Goal: Task Accomplishment & Management: Complete application form

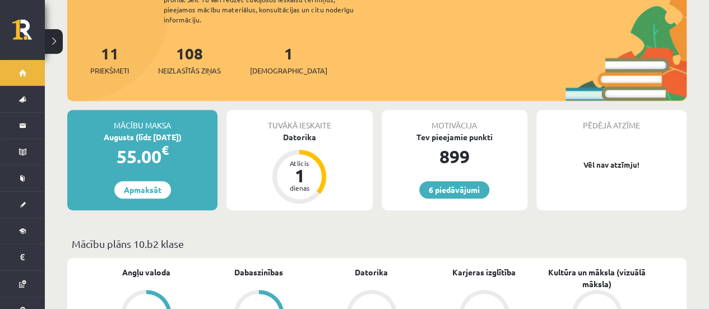
scroll to position [189, 0]
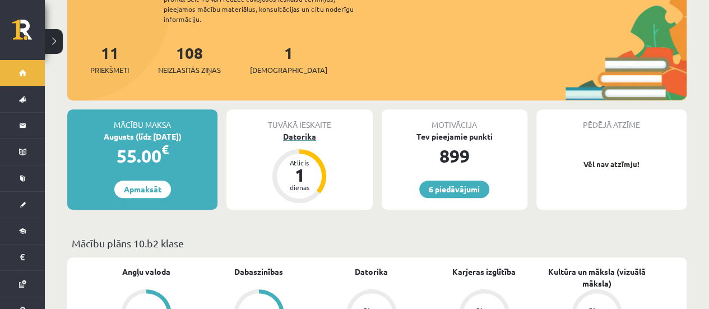
click at [302, 131] on div "Datorika" at bounding box center [299, 137] width 146 height 12
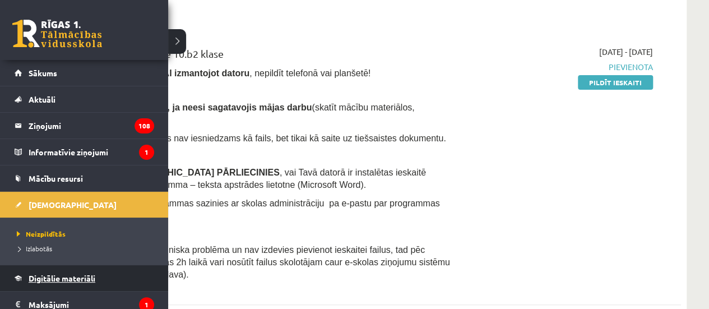
scroll to position [111, 0]
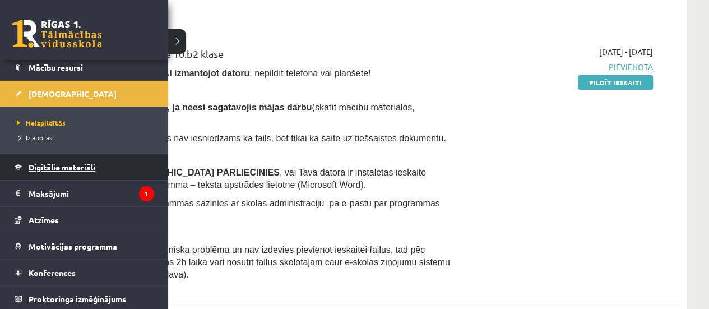
click at [89, 171] on link "Digitālie materiāli" at bounding box center [85, 167] width 140 height 26
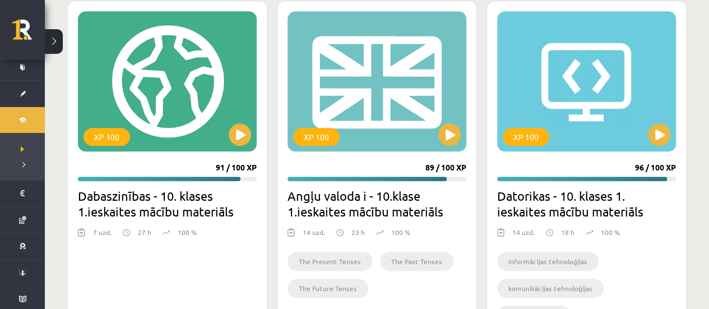
scroll to position [386, 0]
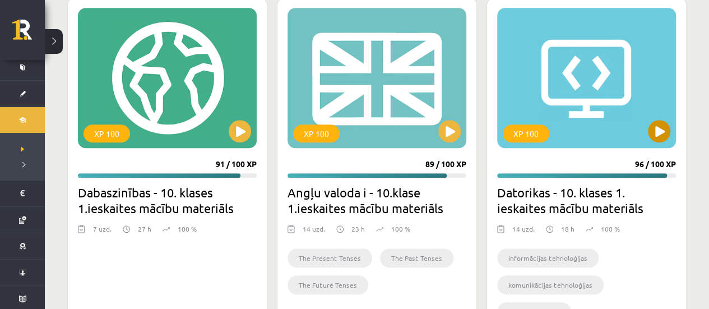
click at [541, 87] on div "XP 100" at bounding box center [586, 78] width 179 height 140
click at [562, 88] on div "XP 100" at bounding box center [586, 78] width 179 height 140
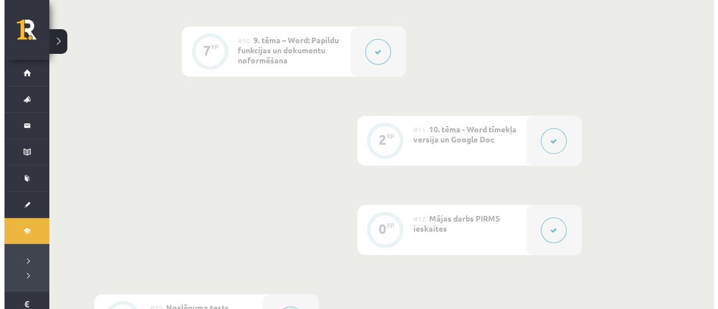
scroll to position [1143, 0]
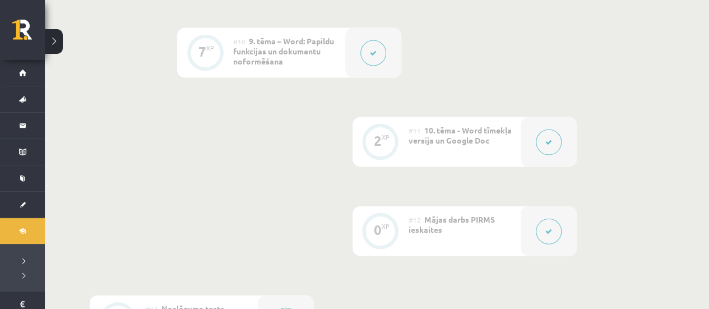
click at [363, 66] on div at bounding box center [373, 53] width 56 height 50
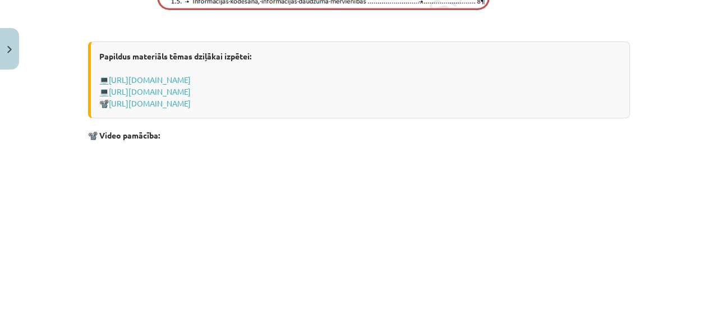
scroll to position [758, 0]
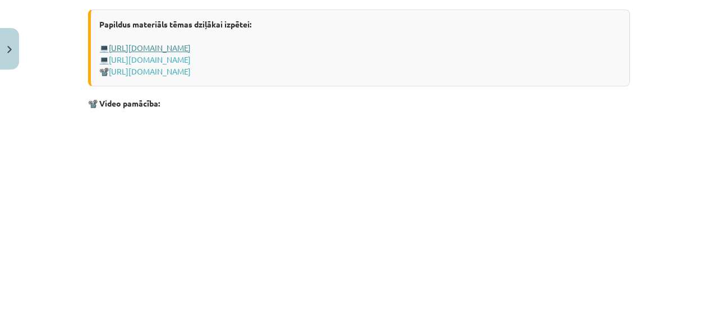
click at [191, 48] on link "https://support.microsoft.com/lv-lv/office/satura-r%C4%81d%C4%ABt%C4%81ja-ievie…" at bounding box center [150, 48] width 82 height 10
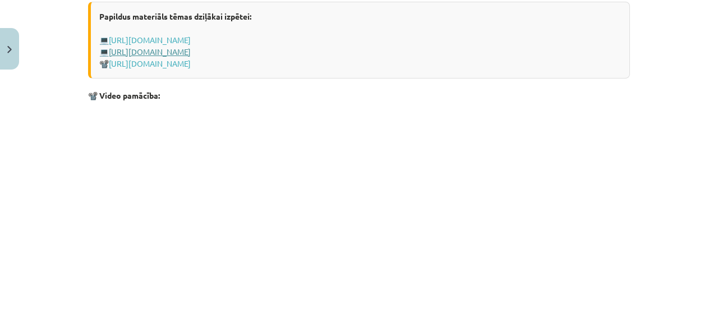
click at [191, 57] on link "https://profizgl.lu.lv/mod/book/view.php?id=20086&chapterid=4760" at bounding box center [150, 52] width 82 height 10
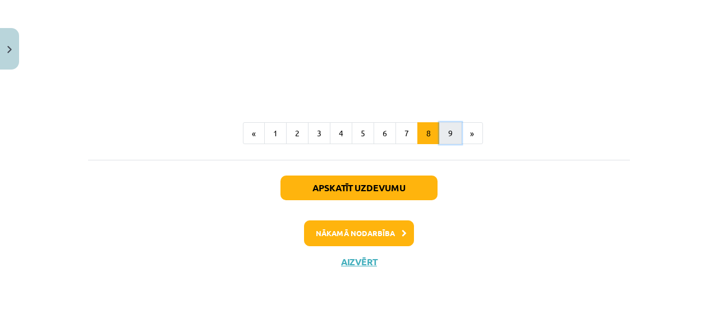
click at [445, 137] on button "9" at bounding box center [450, 133] width 22 height 22
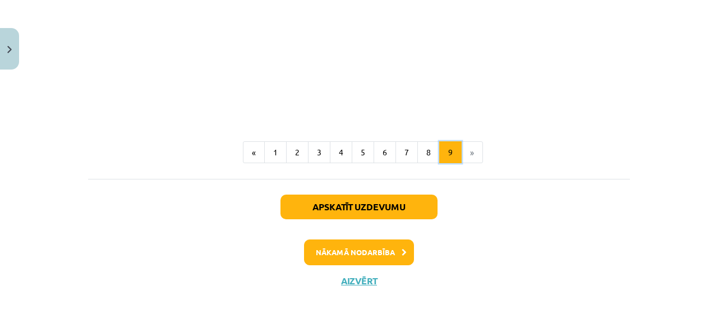
scroll to position [1518, 0]
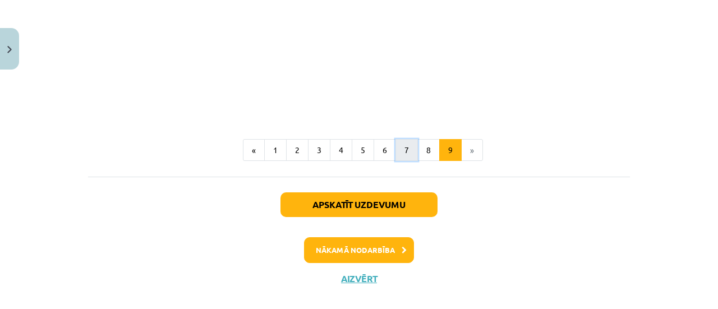
click at [401, 149] on button "7" at bounding box center [406, 150] width 22 height 22
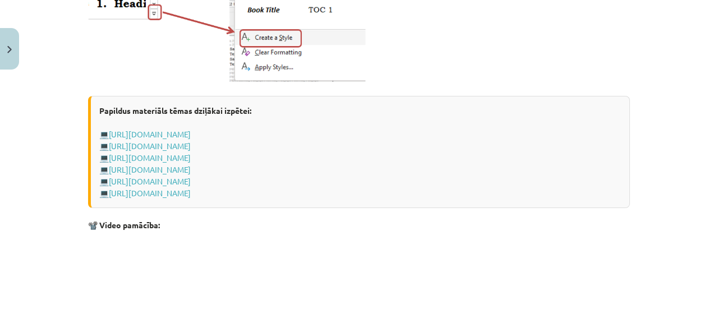
scroll to position [807, 0]
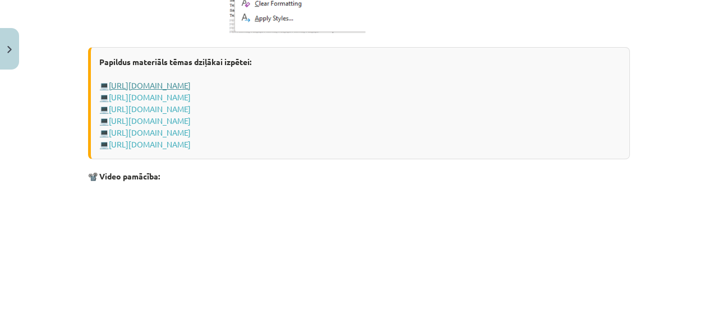
click at [191, 87] on link "https://profizgl.lu.lv/mod/book/view.php?id=20086&chapterid=4753" at bounding box center [150, 85] width 82 height 10
click at [191, 98] on link "https://profizgl.lu.lv/mod/book/view.php?id=20086&chapterid=4754" at bounding box center [150, 97] width 82 height 10
click at [174, 100] on link "https://profizgl.lu.lv/mod/book/view.php?id=20086&chapterid=4754" at bounding box center [150, 97] width 82 height 10
click at [151, 111] on link "https://profizgl.lu.lv/mod/book/view.php?id=20086&chapterid=4755" at bounding box center [150, 109] width 82 height 10
click at [170, 123] on link "https://profizgl.lu.lv/mod/book/view.php?id=20086&chapterid=4756" at bounding box center [150, 120] width 82 height 10
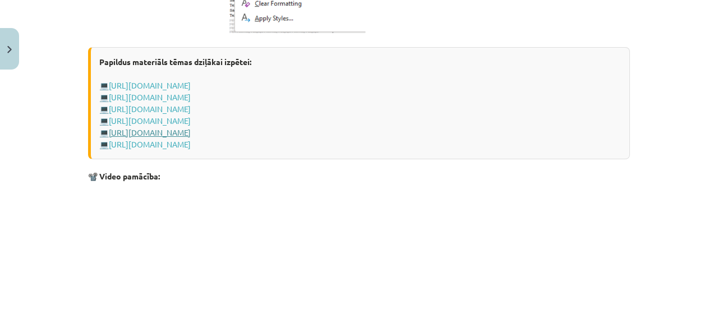
click at [148, 130] on link "https://profizgl.lu.lv/mod/book/view.php?id=20086&chapterid=4757" at bounding box center [150, 132] width 82 height 10
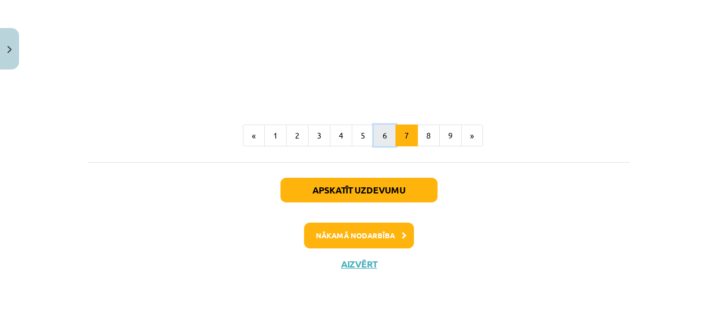
click at [380, 130] on button "6" at bounding box center [384, 135] width 22 height 22
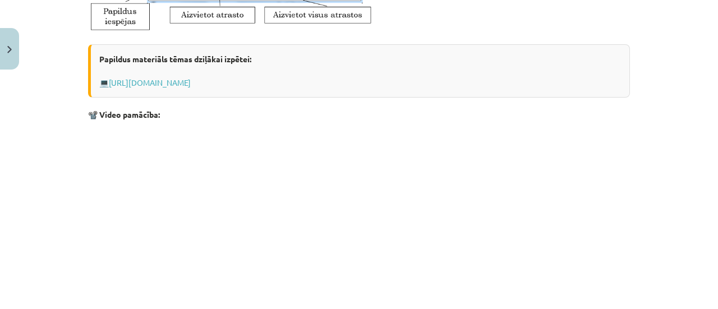
scroll to position [515, 0]
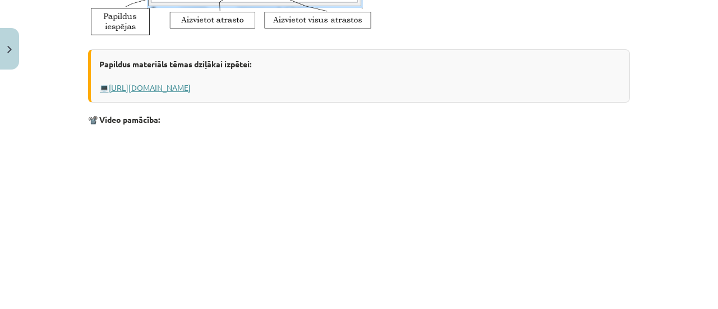
click at [191, 89] on link "https://profizgl.lu.lv/mod/book/view.php?id=20086&chapterid=4676" at bounding box center [150, 87] width 82 height 10
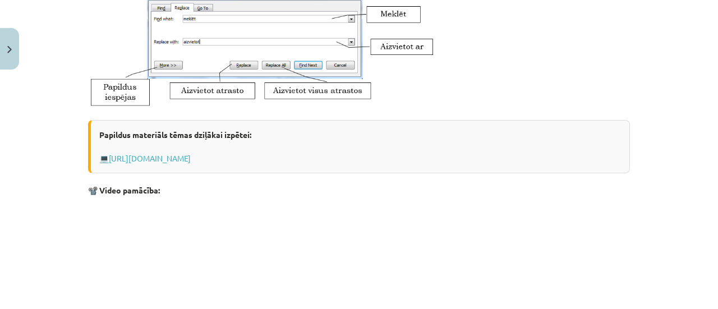
scroll to position [752, 0]
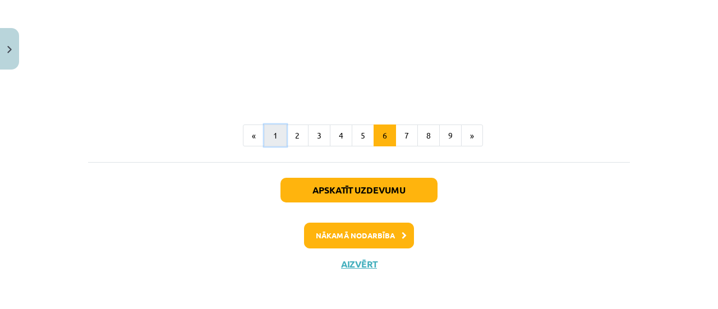
click at [275, 136] on button "1" at bounding box center [275, 135] width 22 height 22
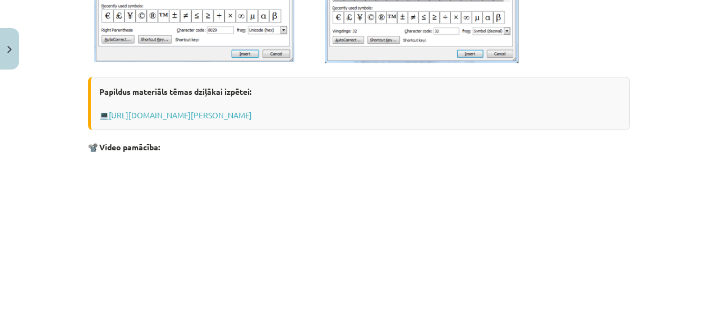
scroll to position [540, 0]
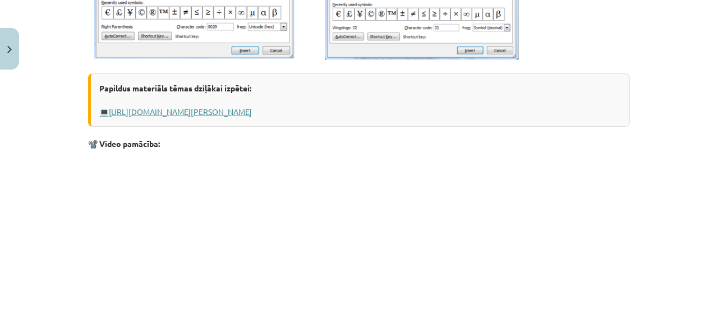
click at [252, 113] on link "https://www.uzdevumi.lv/p/informatika/6-klase/formulas-simboli-lappuses-partrau…" at bounding box center [180, 112] width 143 height 10
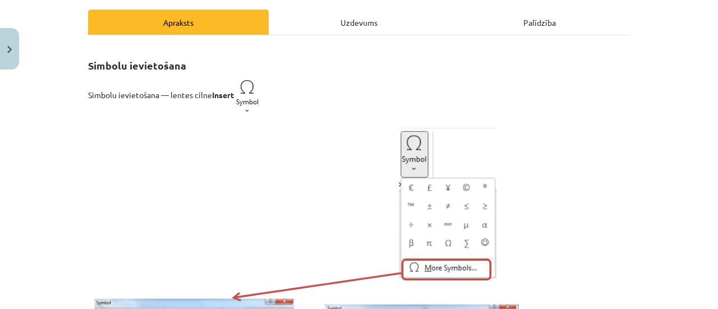
scroll to position [0, 0]
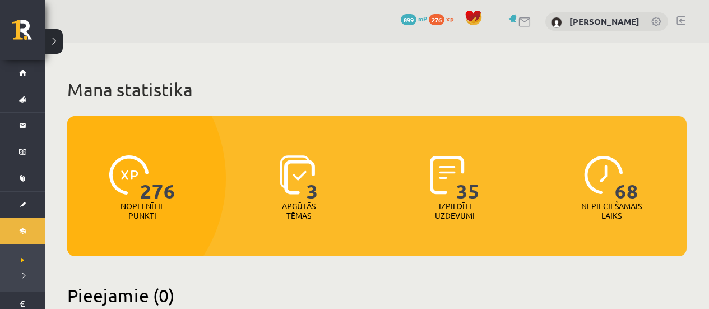
scroll to position [386, 0]
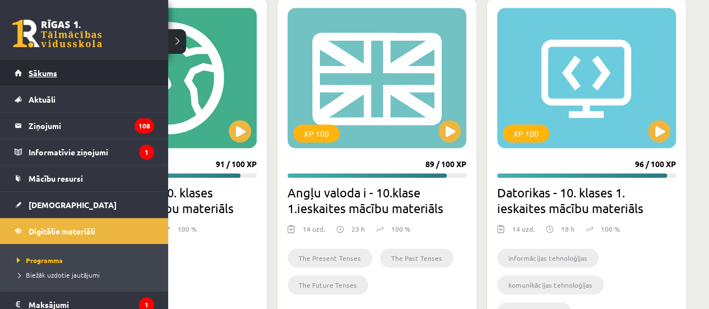
click at [34, 79] on link "Sākums" at bounding box center [85, 73] width 140 height 26
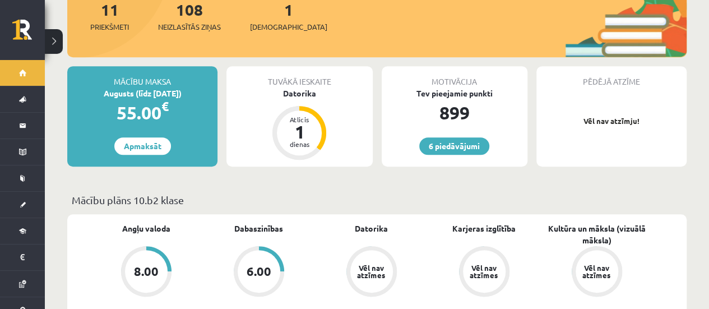
scroll to position [229, 0]
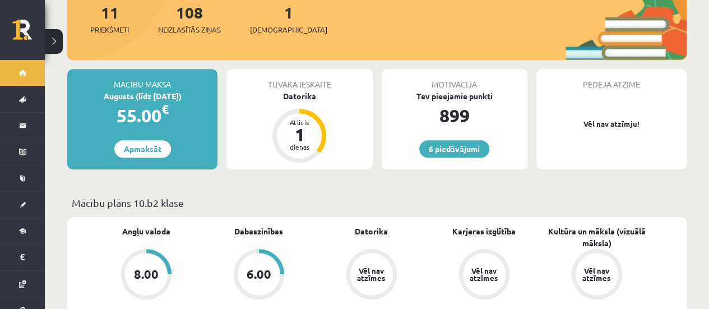
click at [303, 93] on div "Tuvākā ieskaite [GEOGRAPHIC_DATA] Atlicis 1 dienas" at bounding box center [299, 119] width 146 height 100
click at [302, 90] on div "Datorika" at bounding box center [299, 96] width 146 height 12
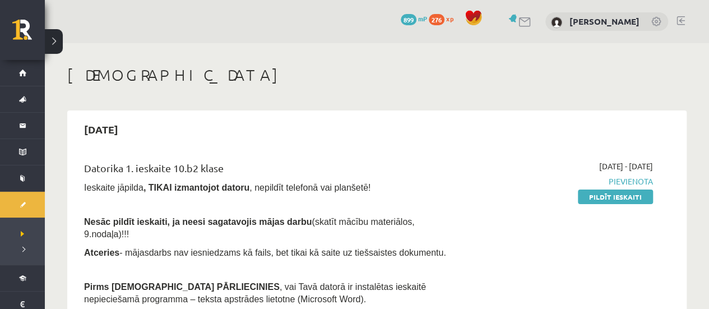
scroll to position [146, 0]
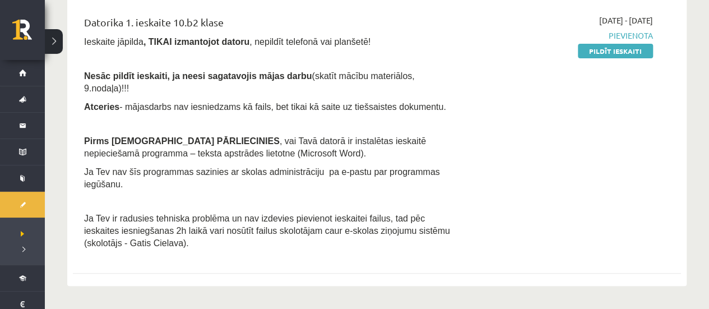
click at [454, 196] on p at bounding box center [271, 201] width 374 height 10
click at [475, 169] on div "2025-09-01 - 2025-09-15 Pievienota Pildīt ieskaiti" at bounding box center [563, 135] width 195 height 241
click at [457, 212] on p "Ja Tev ir radusies tehniska problēma un nav izdevies pievienot ieskaitei failus…" at bounding box center [271, 230] width 374 height 37
click at [630, 49] on link "Pildīt ieskaiti" at bounding box center [615, 51] width 75 height 15
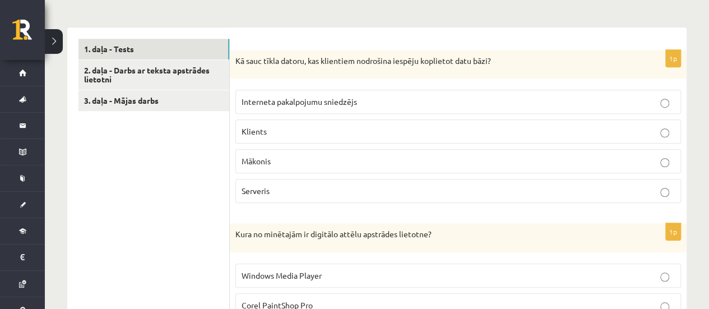
scroll to position [346, 0]
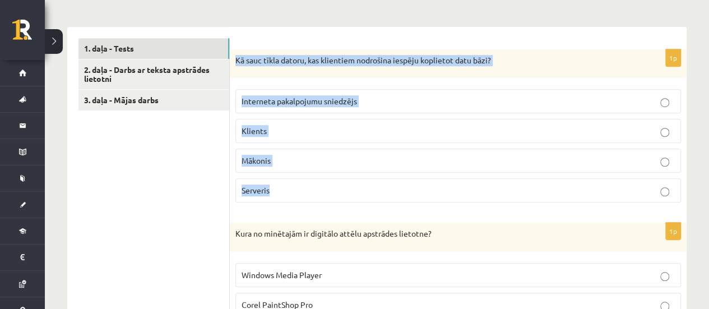
drag, startPoint x: 234, startPoint y: 47, endPoint x: 289, endPoint y: 168, distance: 132.7
click at [289, 168] on div "1p Kā sauc tīkla datoru, kas klientiem nodrošina iespēju koplietot datu bāzi? I…" at bounding box center [458, 130] width 457 height 163
copy div "Kā sauc tīkla datoru, kas klientiem nodrošina iespēju koplietot datu bāzi? Inte…"
click at [269, 185] on span "Serveris" at bounding box center [256, 190] width 28 height 10
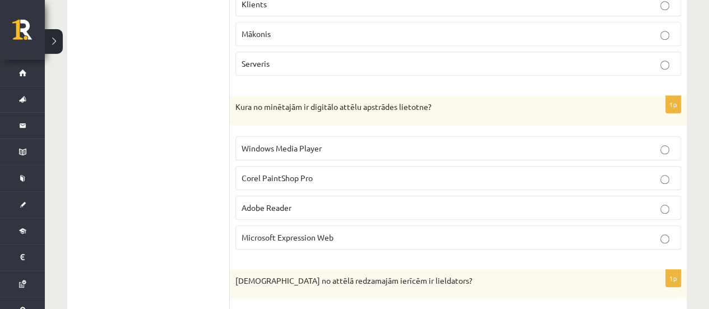
scroll to position [491, 0]
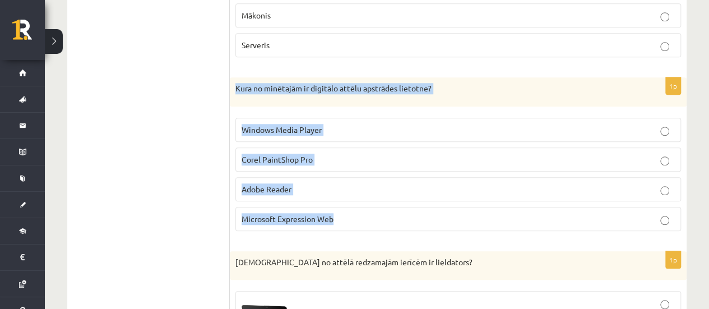
drag, startPoint x: 230, startPoint y: 73, endPoint x: 342, endPoint y: 195, distance: 165.9
click at [342, 195] on div "1p Kura no minētajām ir digitālo attēlu apstrādes lietotne? Windows Media Playe…" at bounding box center [458, 158] width 457 height 163
copy div "Kura no minētajām ir digitālo attēlu apstrādes lietotne? Windows Media Player C…"
click at [340, 154] on p "Corel PaintShop Pro" at bounding box center [458, 160] width 433 height 12
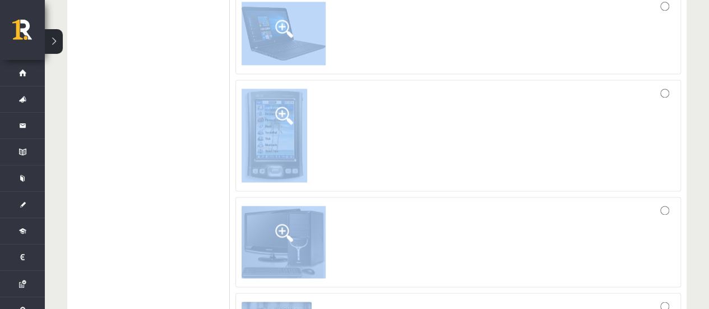
scroll to position [872, 0]
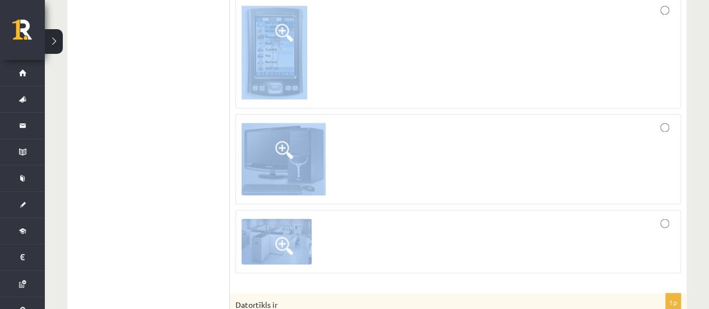
drag, startPoint x: 230, startPoint y: 16, endPoint x: 399, endPoint y: 225, distance: 268.6
click at [399, 225] on div "1p Kura no attēlā redzamajām ierīcēm ir lieldators?" at bounding box center [458, 76] width 457 height 412
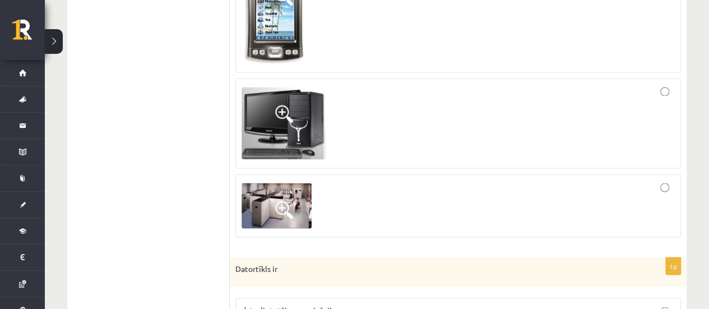
scroll to position [936, 0]
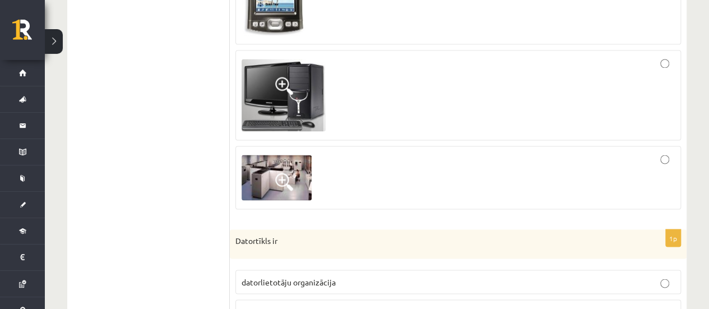
click at [313, 163] on div at bounding box center [458, 177] width 433 height 51
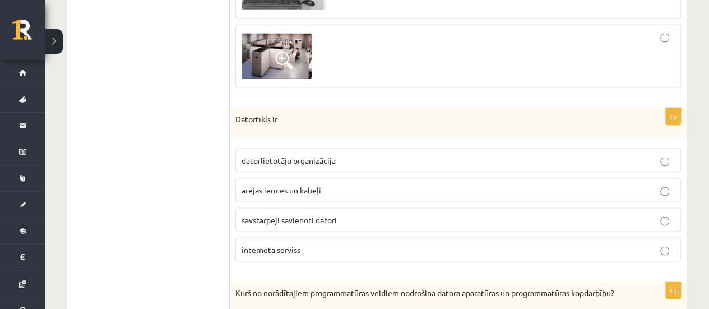
scroll to position [1069, 0]
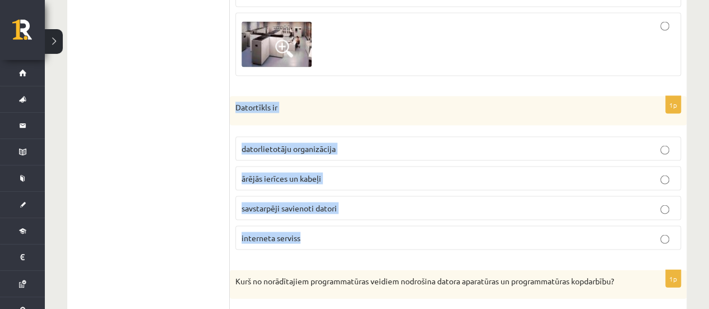
drag, startPoint x: 234, startPoint y: 90, endPoint x: 343, endPoint y: 229, distance: 177.0
click at [343, 229] on div "1p Datortīkls ir datorlietotāju organizācija ārējās ierīces un kabeļi savstarpē…" at bounding box center [458, 177] width 457 height 163
copy div "Datortīkls ir datorlietotāju organizācija ārējās ierīces un kabeļi savstarpēji …"
click at [353, 202] on p "savstarpēji savienoti datori" at bounding box center [458, 208] width 433 height 12
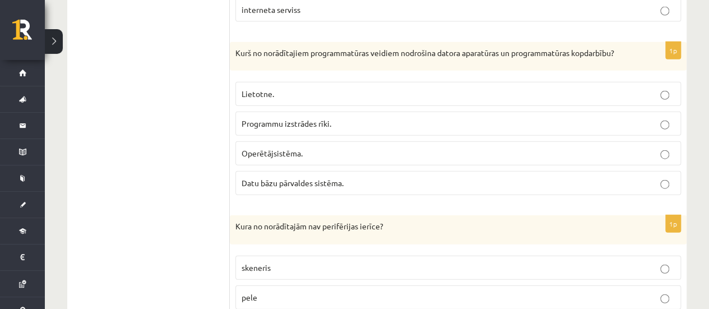
scroll to position [1298, 0]
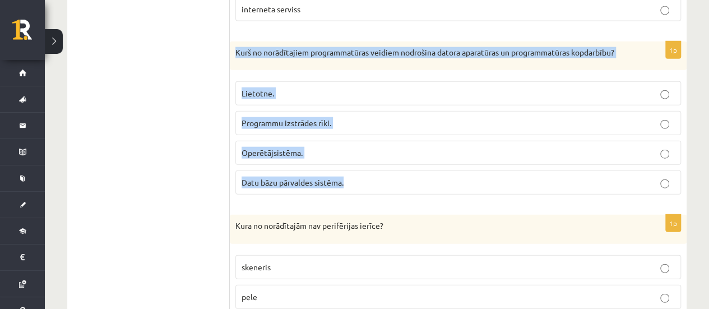
drag, startPoint x: 230, startPoint y: 35, endPoint x: 364, endPoint y: 160, distance: 183.3
click at [364, 160] on div "1p Kurš no norādītajiem programmatūras veidiem nodrošina datora aparatūras un p…" at bounding box center [458, 122] width 457 height 163
copy div "Kurš no norādītajiem programmatūras veidiem nodrošina datora aparatūras un prog…"
click at [313, 147] on p "Operētājsistēma." at bounding box center [458, 153] width 433 height 12
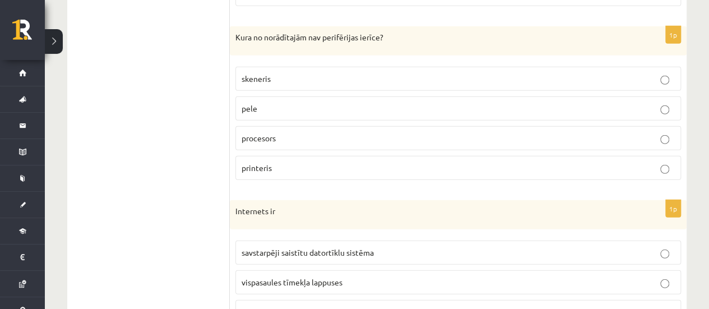
scroll to position [1480, 0]
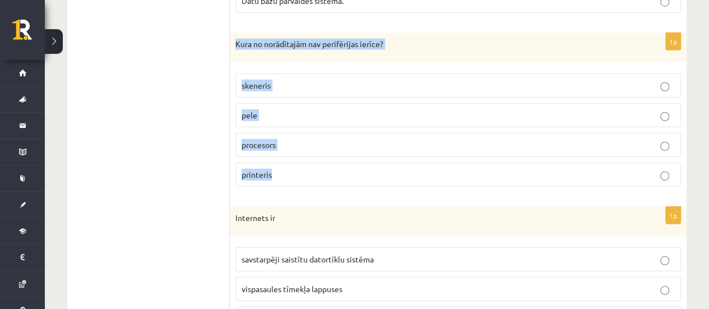
drag, startPoint x: 230, startPoint y: 23, endPoint x: 291, endPoint y: 147, distance: 138.7
click at [291, 147] on div "1p Kura no norādītajām nav perifērijas ierīce? skeneris pele procesors printeris" at bounding box center [458, 114] width 457 height 163
copy div "Kura no norādītajām nav perifērijas ierīce? skeneris pele procesors printeris"
click at [311, 139] on p "procesors" at bounding box center [458, 145] width 433 height 12
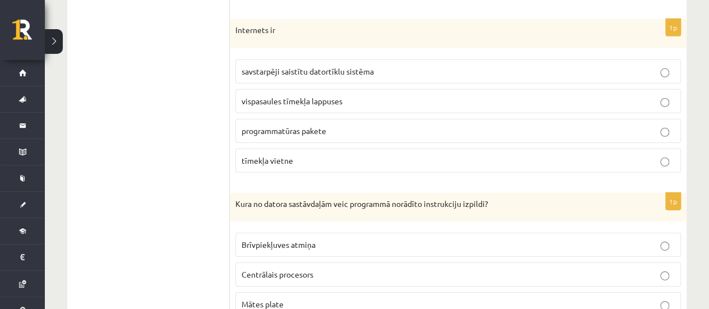
scroll to position [1668, 0]
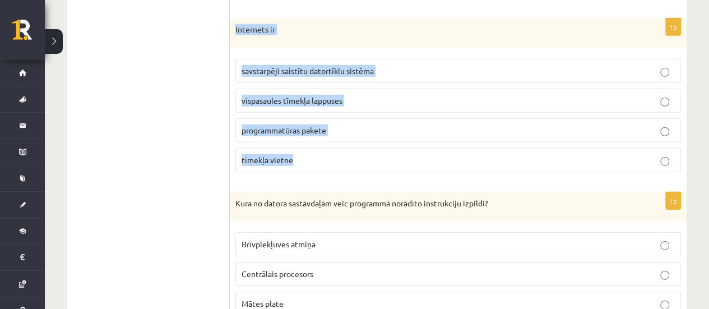
drag, startPoint x: 233, startPoint y: 7, endPoint x: 323, endPoint y: 125, distance: 148.7
click at [323, 125] on div "1p Internets ir savstarpēji saistītu datortīklu sistēma vispasaules tīmekļa lap…" at bounding box center [458, 100] width 457 height 163
copy div "Internets ir savstarpēji saistītu datortīklu sistēma vispasaules tīmekļa lappus…"
click at [374, 65] on p "savstarpēji saistītu datortīklu sistēma" at bounding box center [458, 71] width 433 height 12
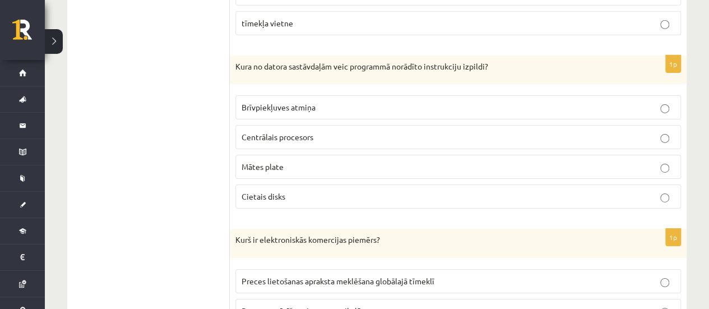
scroll to position [1806, 0]
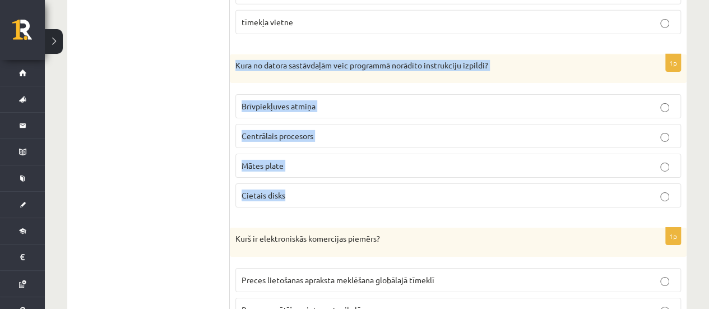
drag, startPoint x: 233, startPoint y: 39, endPoint x: 306, endPoint y: 170, distance: 150.6
click at [306, 170] on div "1p Kura no datora sastāvdaļām veic programmā norādīto instrukciju izpildi? Brīv…" at bounding box center [458, 135] width 457 height 163
copy div "Kura no datora sastāvdaļām veic programmā norādīto instrukciju izpildi? Brīvpie…"
click at [332, 130] on p "Centrālais procesors" at bounding box center [458, 136] width 433 height 12
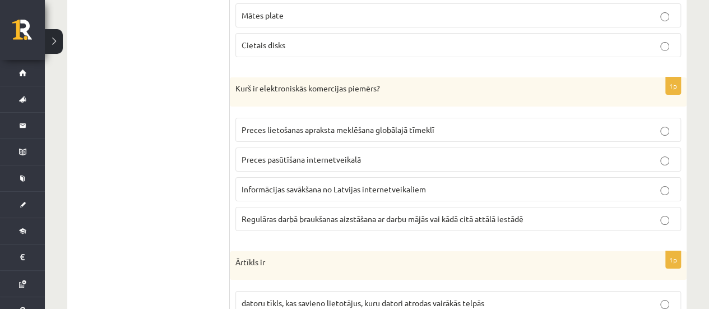
scroll to position [1992, 0]
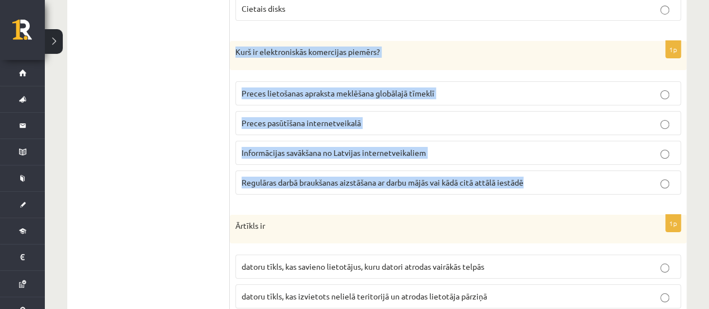
drag, startPoint x: 235, startPoint y: 25, endPoint x: 533, endPoint y: 141, distance: 319.8
click at [533, 141] on div "1p Kurš ir elektroniskās komercijas piemērs? Preces lietošanas apraksta meklēša…" at bounding box center [458, 122] width 457 height 163
copy div "Kurš ir elektroniskās komercijas piemērs? Preces lietošanas apraksta meklēšana …"
click at [330, 118] on span "Preces pasūtīšana internetveikalā" at bounding box center [301, 123] width 119 height 10
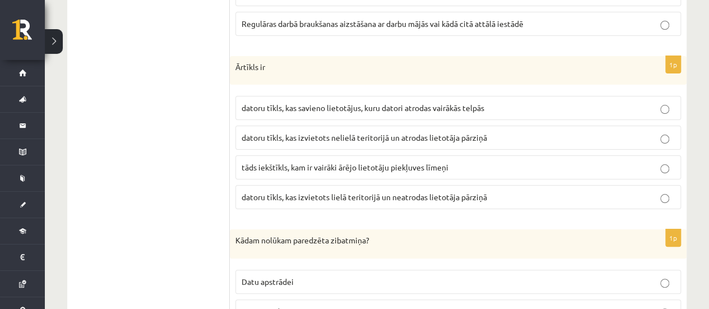
scroll to position [2151, 0]
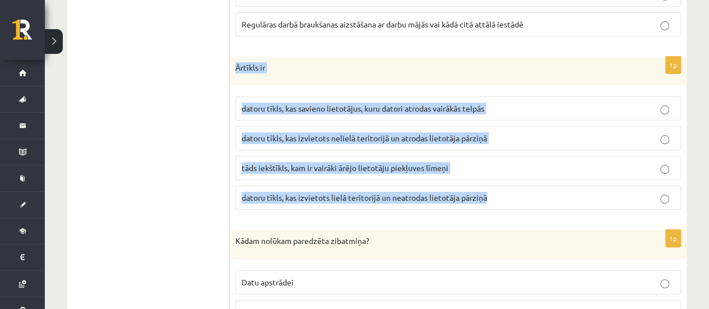
drag, startPoint x: 230, startPoint y: 40, endPoint x: 494, endPoint y: 155, distance: 288.2
click at [494, 155] on div "1p Ārtīkls ir datoru tīkls, kas savieno lietotājus, kuru datori atrodas vairākā…" at bounding box center [458, 138] width 457 height 163
copy div "Ārtīkls ir datoru tīkls, kas savieno lietotājus, kuru datori atrodas vairākās t…"
click at [377, 163] on span "tāds iekštīkls, kam ir vairāki ārējo lietotāju piekļuves līmeņi" at bounding box center [345, 168] width 207 height 10
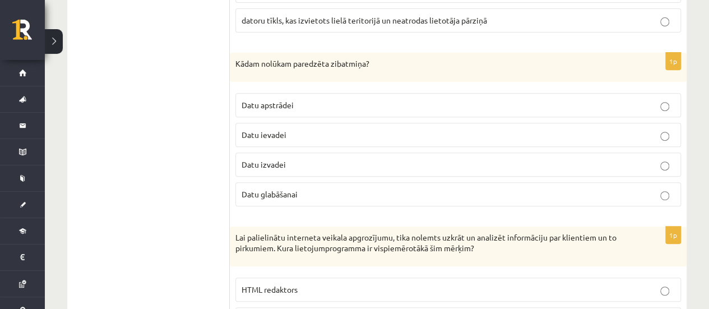
scroll to position [2328, 0]
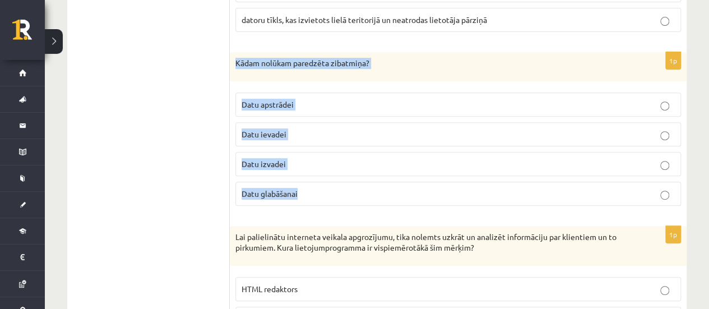
drag, startPoint x: 235, startPoint y: 35, endPoint x: 316, endPoint y: 162, distance: 150.2
click at [316, 162] on div "1p Kādam nolūkam paredzēta zibatmiņa? Datu apstrādei Datu ievadei Datu izvadei …" at bounding box center [458, 133] width 457 height 163
copy div "Kādam nolūkam paredzēta zibatmiņa? Datu apstrādei Datu ievadei Datu izvadei Dat…"
click at [318, 188] on p "Datu glabāšanai" at bounding box center [458, 194] width 433 height 12
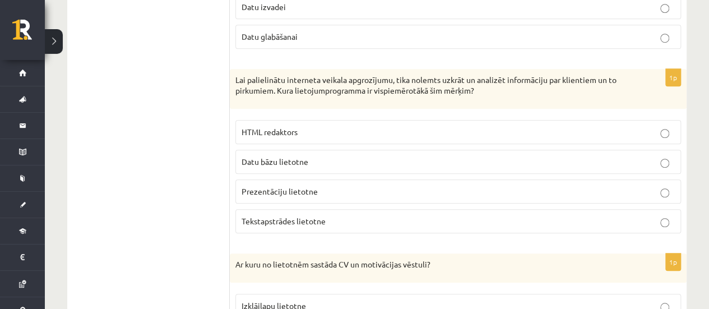
scroll to position [2486, 0]
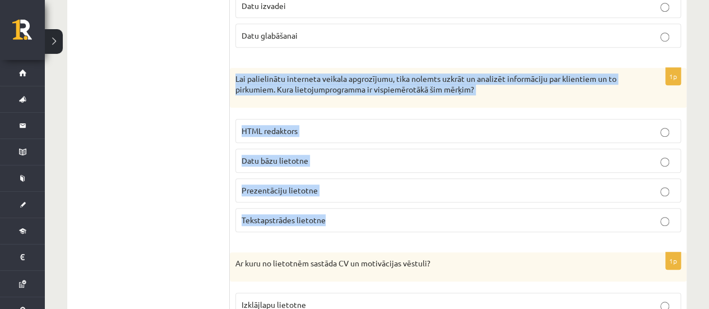
drag, startPoint x: 234, startPoint y: 48, endPoint x: 326, endPoint y: 183, distance: 163.4
click at [326, 183] on div "1p Lai palielinātu interneta veikala apgrozījumu, tika nolemts uzkrāt un analiz…" at bounding box center [458, 154] width 457 height 173
click at [326, 155] on p "Datu bāzu lietotne" at bounding box center [458, 161] width 433 height 12
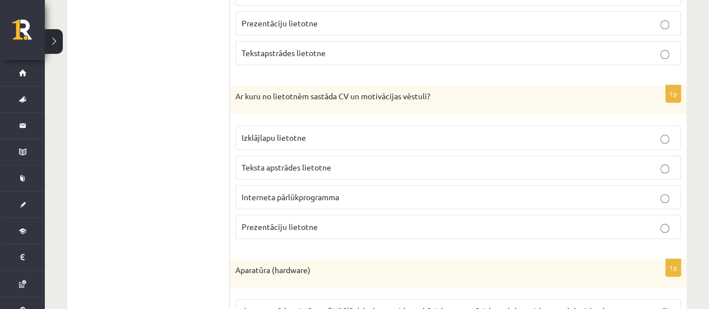
scroll to position [2654, 0]
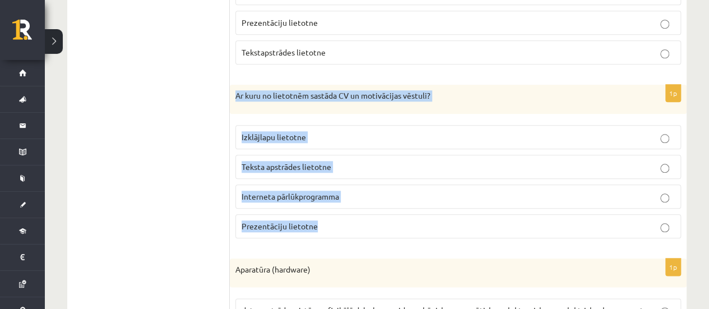
drag, startPoint x: 232, startPoint y: 65, endPoint x: 320, endPoint y: 196, distance: 158.3
click at [320, 196] on div "1p Ar kuru no lietotnēm sastāda CV un motivācijas vēstuli? Izklājlapu lietotne …" at bounding box center [458, 166] width 457 height 163
click at [362, 161] on p "Teksta apstrādes lietotne" at bounding box center [458, 167] width 433 height 12
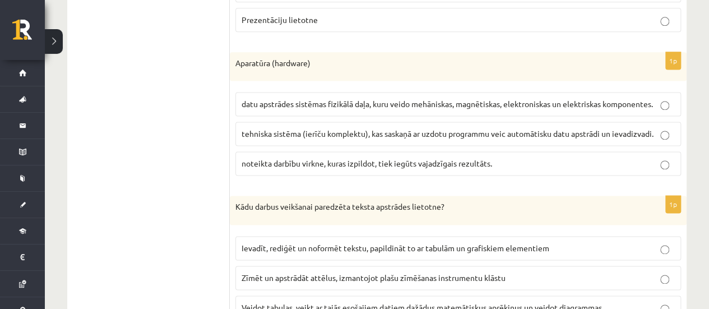
scroll to position [2858, 0]
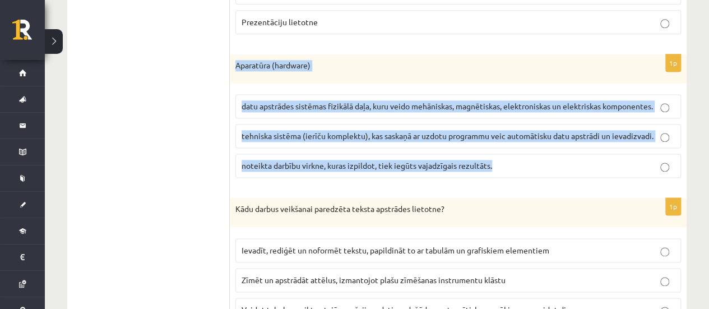
drag, startPoint x: 234, startPoint y: 33, endPoint x: 503, endPoint y: 128, distance: 285.5
click at [503, 128] on div "1p Aparatūra (hardware) datu apstrādes sistēmas fizikālā daļa, kuru veido mehān…" at bounding box center [458, 120] width 457 height 133
click at [396, 101] on span "datu apstrādes sistēmas fizikālā daļa, kuru veido mehāniskas, magnētiskas, elek…" at bounding box center [448, 106] width 412 height 10
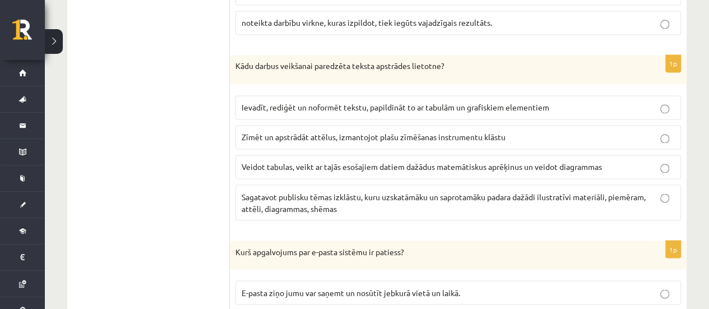
scroll to position [3002, 0]
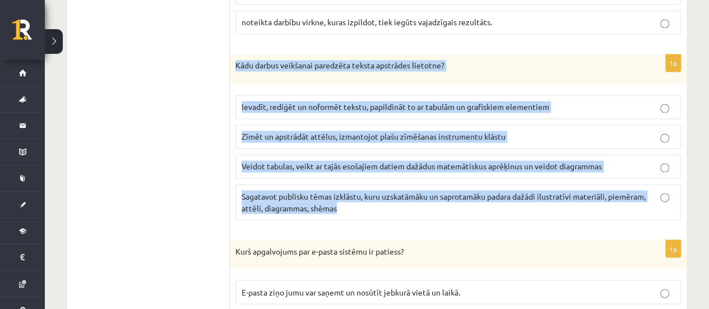
drag, startPoint x: 233, startPoint y: 35, endPoint x: 414, endPoint y: 182, distance: 233.2
click at [414, 182] on div "1p Kādu darbus veikšanai paredzēta teksta apstrādes lietotne? Ievadīt, rediģēt …" at bounding box center [458, 141] width 457 height 174
click at [285, 101] on p "Ievadīt, rediģēt un noformēt tekstu, papildināt to ar tabulām un grafiskiem ele…" at bounding box center [458, 107] width 433 height 12
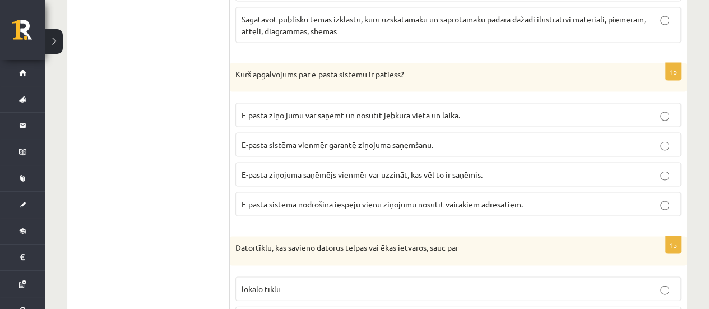
scroll to position [3182, 0]
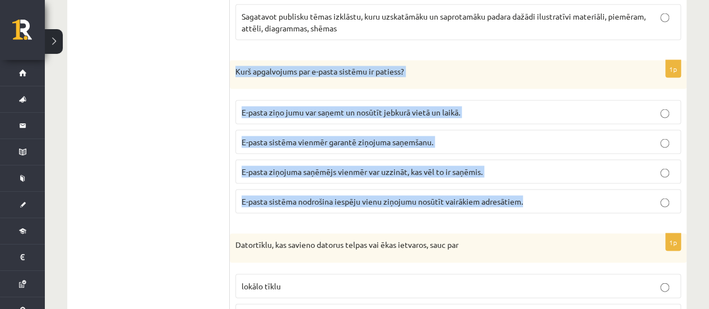
drag, startPoint x: 233, startPoint y: 35, endPoint x: 526, endPoint y: 170, distance: 322.6
click at [526, 170] on div "1p Kurš apgalvojums par e-pasta sistēmu ir patiess? E-pasta ziņo jumu var saņem…" at bounding box center [458, 141] width 457 height 163
click at [293, 136] on span "E-pasta sistēma vienmēr garantē ziņojuma saņemšanu." at bounding box center [338, 141] width 192 height 10
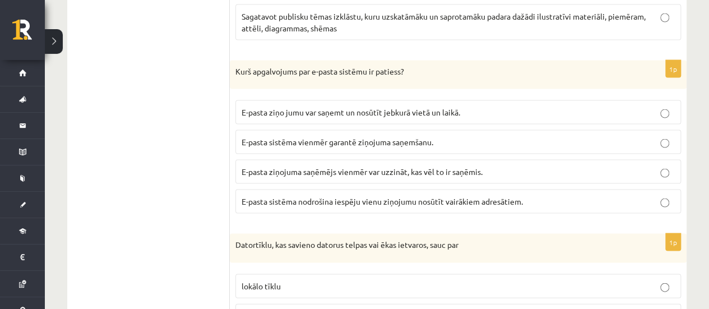
click at [288, 107] on span "E-pasta ziņo jumu var saņemt un nosūtīt jebkurā vietā un laikā." at bounding box center [351, 112] width 219 height 10
click at [341, 196] on span "E-pasta sistēma nodrošina iespēju vienu ziņojumu nosūtīt vairākiem adresātiem." at bounding box center [382, 201] width 281 height 10
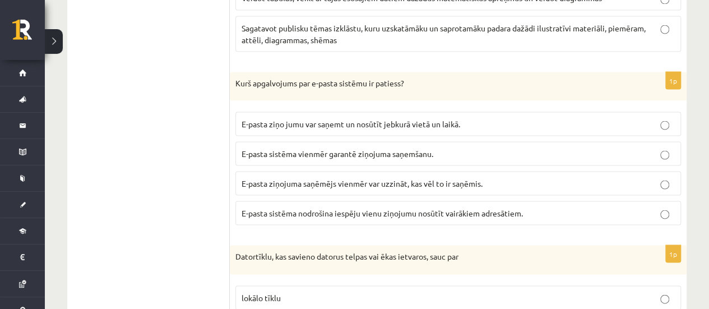
scroll to position [3169, 0]
click at [325, 178] on span "E-pasta ziņojuma saņēmējs vienmēr var uzzināt, kas vēl to ir saņēmis." at bounding box center [362, 183] width 241 height 10
click at [332, 119] on span "E-pasta ziņo jumu var saņemt un nosūtīt jebkurā vietā un laikā." at bounding box center [351, 124] width 219 height 10
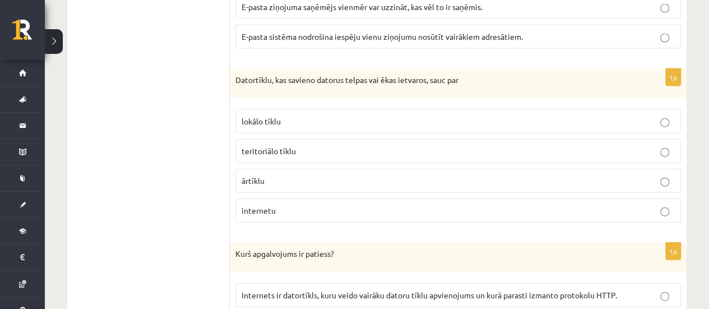
scroll to position [3352, 0]
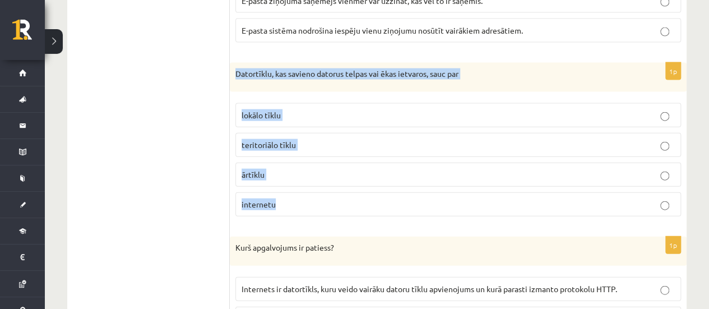
drag, startPoint x: 230, startPoint y: 38, endPoint x: 299, endPoint y: 161, distance: 141.6
click at [299, 161] on div "1p Datortīklu, kas savieno datorus telpas vai ēkas ietvaros, sauc par lokālo tī…" at bounding box center [458, 144] width 457 height 163
click at [313, 109] on p "lokālo tīklu" at bounding box center [458, 115] width 433 height 12
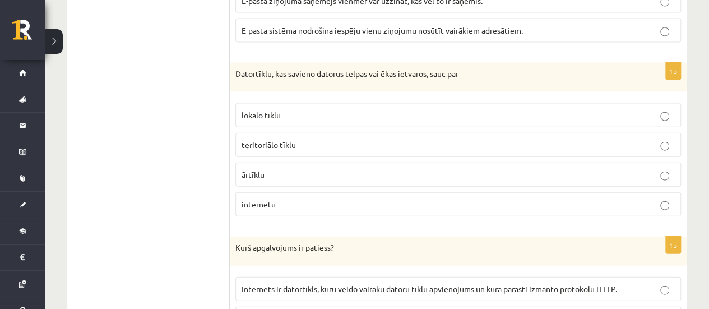
scroll to position [3437, 0]
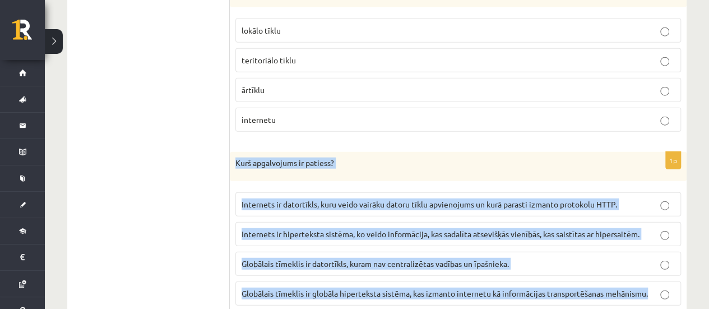
drag, startPoint x: 231, startPoint y: 128, endPoint x: 657, endPoint y: 256, distance: 444.1
click at [657, 256] on div "1p Kurš apgalvojums ir patiess? Internets ir datortīkls, kuru veido vairāku dat…" at bounding box center [458, 233] width 457 height 163
click at [329, 288] on p "Globālais tīmeklis ir globāla hiperteksta sistēma, kas izmanto internetu kā inf…" at bounding box center [458, 294] width 433 height 12
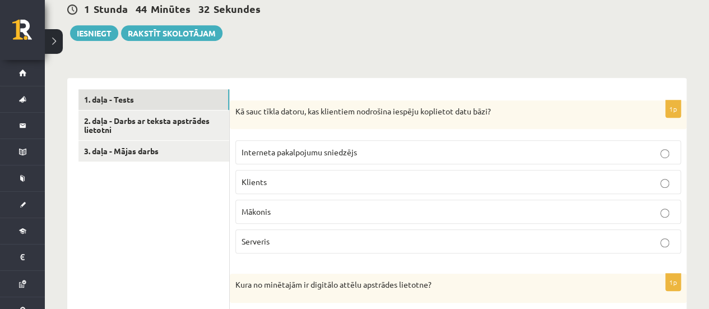
scroll to position [295, 0]
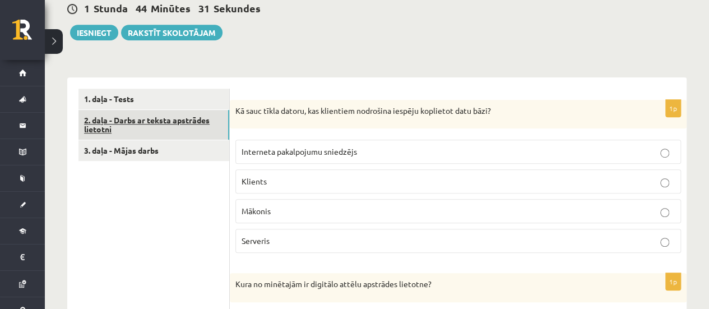
click at [184, 117] on link "2. daļa - Darbs ar teksta apstrādes lietotni" at bounding box center [153, 125] width 151 height 30
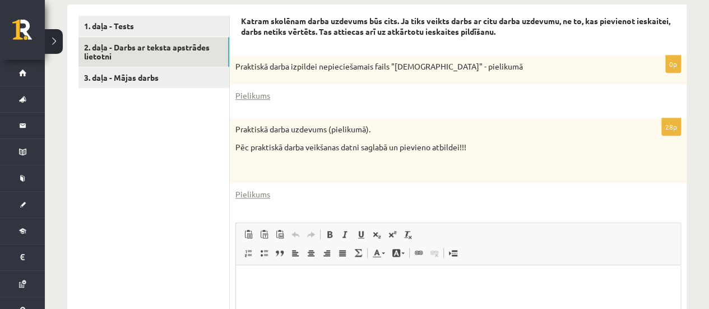
scroll to position [367, 0]
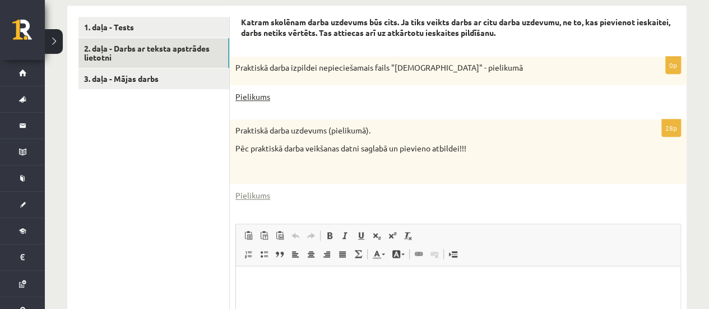
click at [258, 91] on link "Pielikums" at bounding box center [252, 97] width 35 height 12
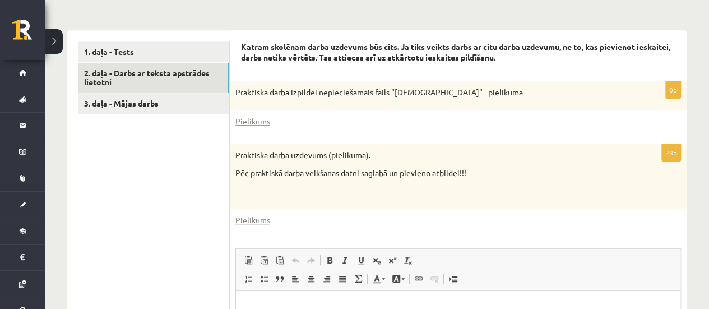
scroll to position [342, 0]
click at [256, 116] on link "Pielikums" at bounding box center [252, 122] width 35 height 12
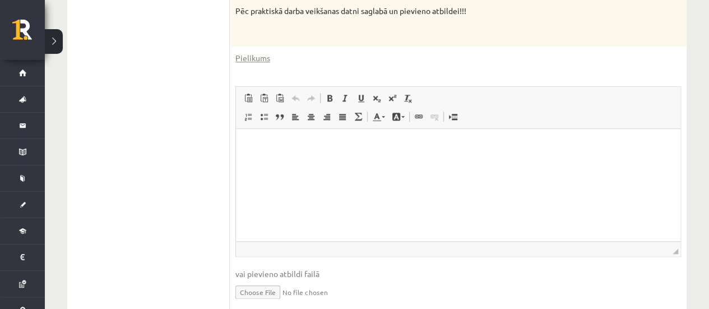
scroll to position [505, 0]
click at [256, 146] on p "Bagātinātā teksta redaktors, wiswyg-editor-user-answer-47024759574140" at bounding box center [458, 146] width 422 height 12
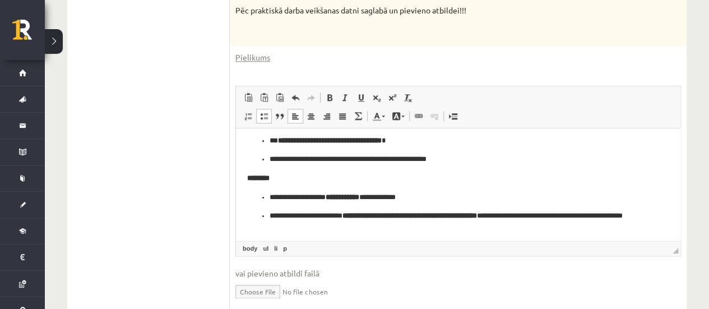
scroll to position [98, 0]
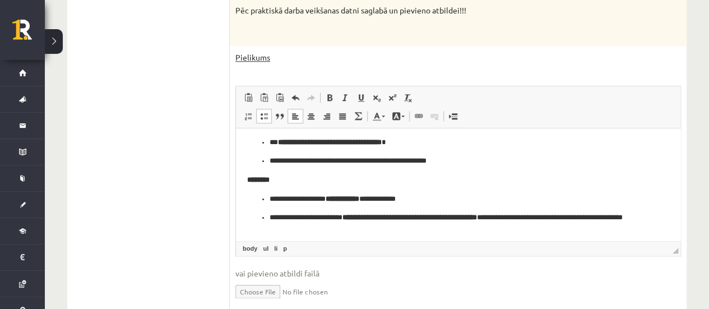
click at [253, 52] on link "Pielikums" at bounding box center [252, 58] width 35 height 12
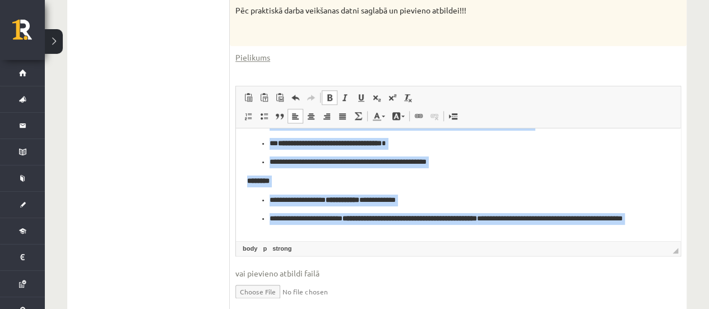
scroll to position [229, 0]
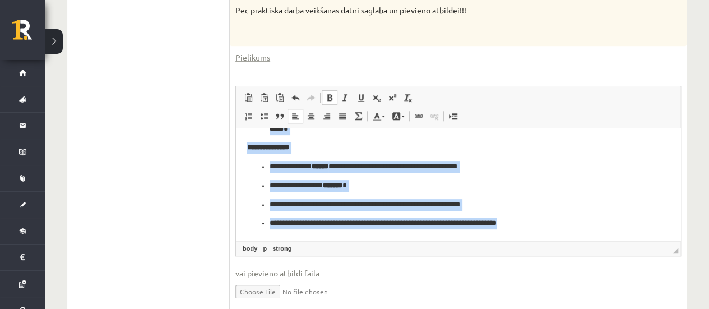
drag, startPoint x: 241, startPoint y: 142, endPoint x: 593, endPoint y: 249, distance: 367.5
click at [593, 241] on html "**********" at bounding box center [458, 70] width 445 height 341
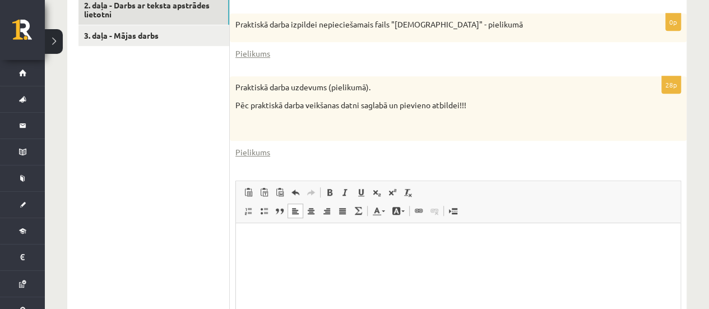
scroll to position [409, 0]
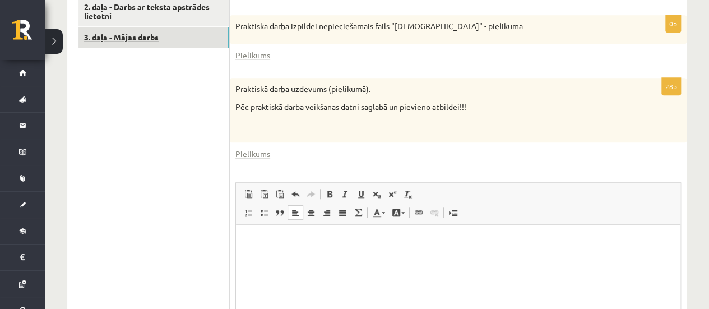
click at [175, 27] on link "3. daļa - Mājas darbs" at bounding box center [153, 37] width 151 height 21
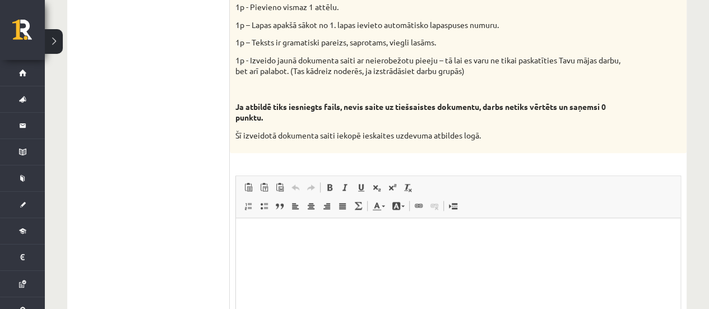
scroll to position [755, 0]
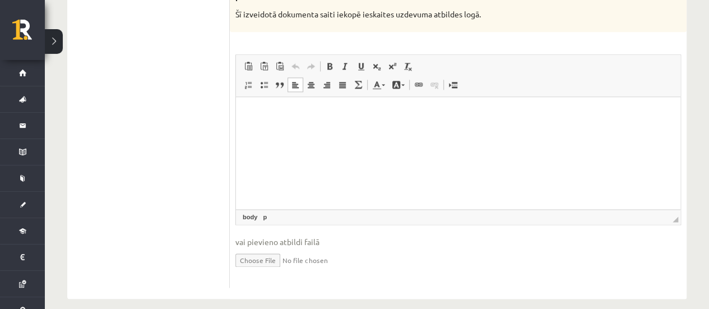
click at [286, 112] on p "Bagātinātā teksta redaktors, wiswyg-editor-user-answer-47024839482140" at bounding box center [458, 114] width 422 height 12
click at [272, 113] on p "******" at bounding box center [458, 114] width 422 height 12
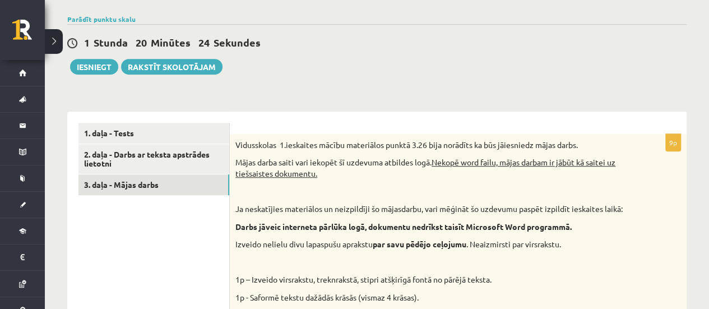
scroll to position [259, 0]
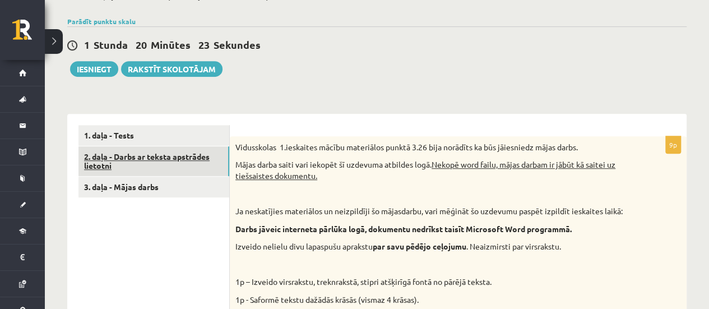
click at [202, 146] on link "2. daļa - Darbs ar teksta apstrādes lietotni" at bounding box center [153, 161] width 151 height 30
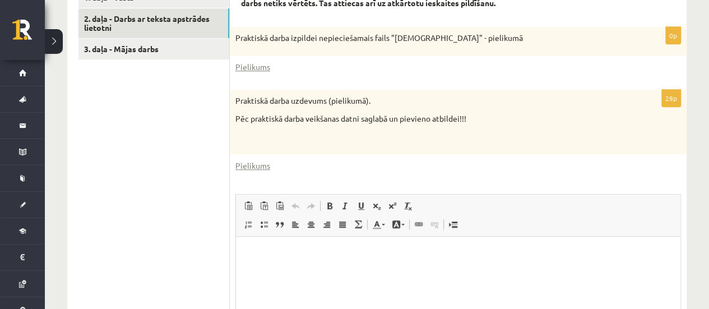
scroll to position [394, 0]
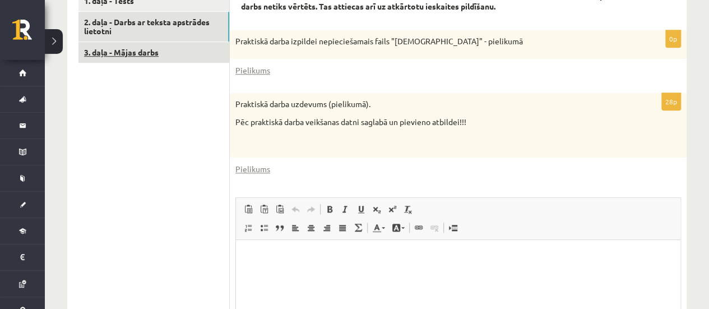
click at [190, 42] on link "3. daļa - Mājas darbs" at bounding box center [153, 52] width 151 height 21
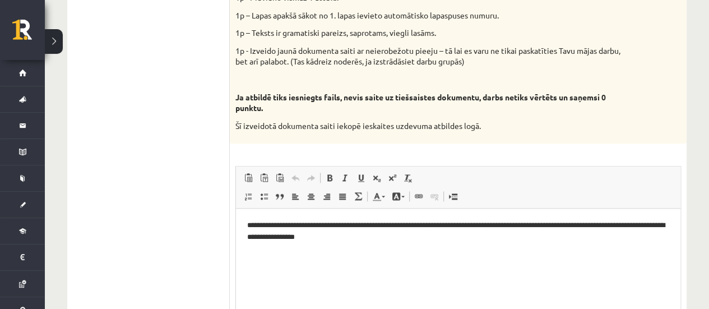
scroll to position [0, 0]
click at [374, 242] on p "**********" at bounding box center [458, 232] width 422 height 24
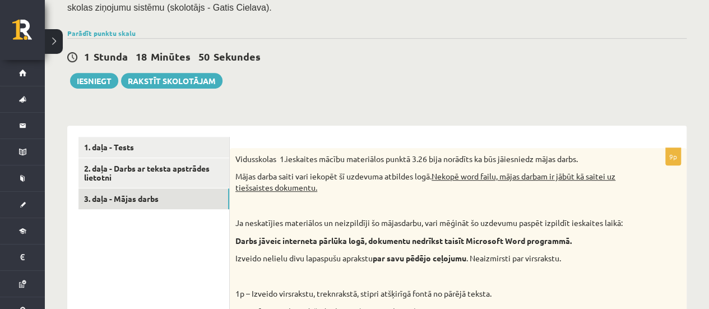
scroll to position [247, 0]
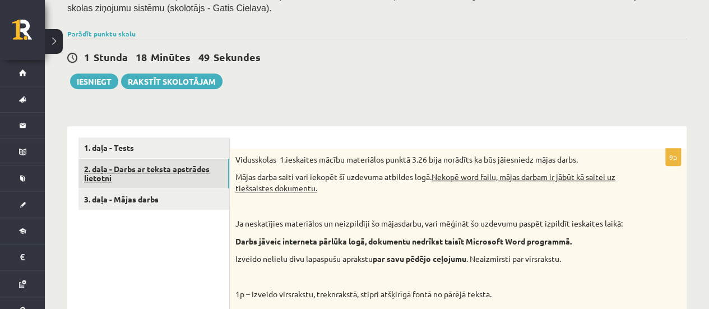
click at [204, 163] on link "2. daļa - Darbs ar teksta apstrādes lietotni" at bounding box center [153, 174] width 151 height 30
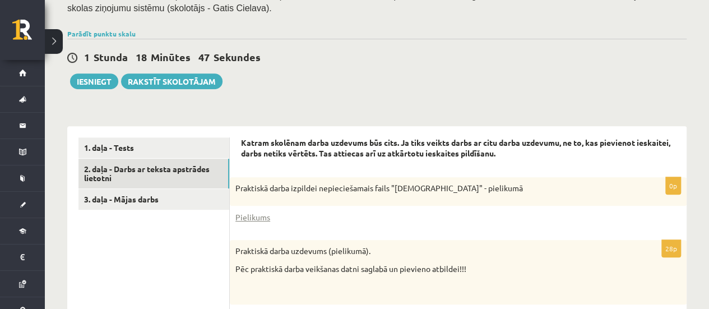
scroll to position [0, 0]
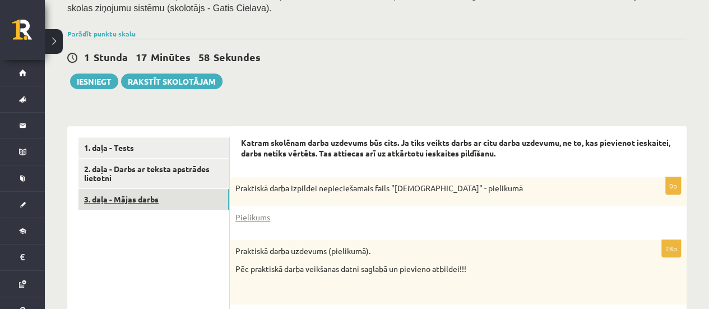
click at [122, 189] on link "3. daļa - Mājas darbs" at bounding box center [153, 199] width 151 height 21
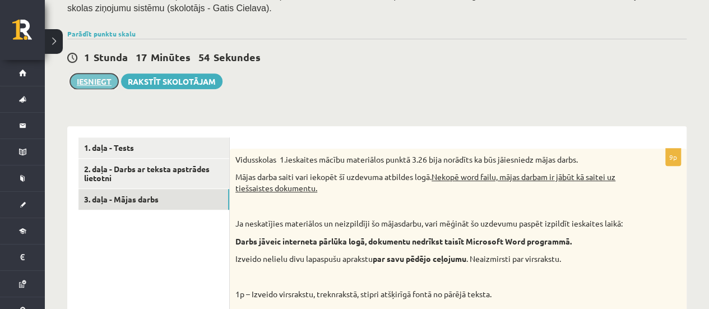
click at [98, 75] on button "Iesniegt" at bounding box center [94, 81] width 48 height 16
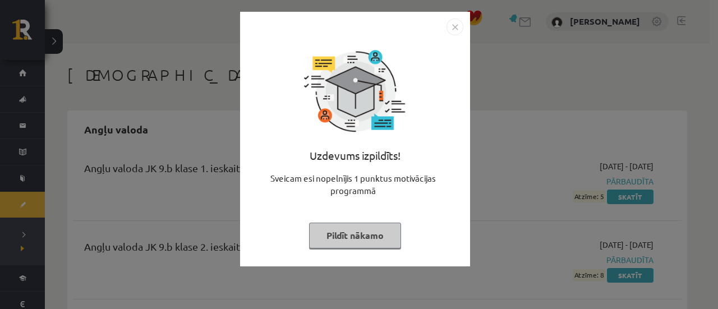
click at [369, 228] on button "Pildīt nākamo" at bounding box center [355, 236] width 92 height 26
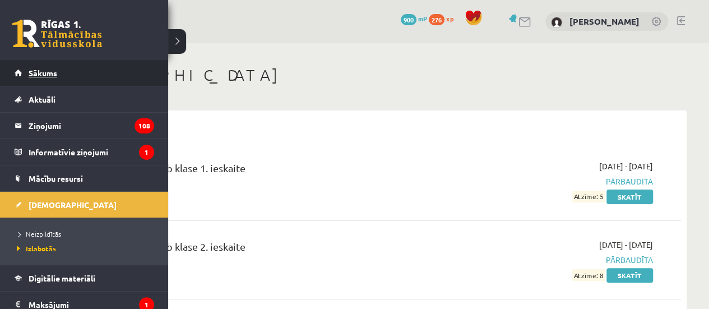
click at [50, 70] on span "Sākums" at bounding box center [43, 73] width 29 height 10
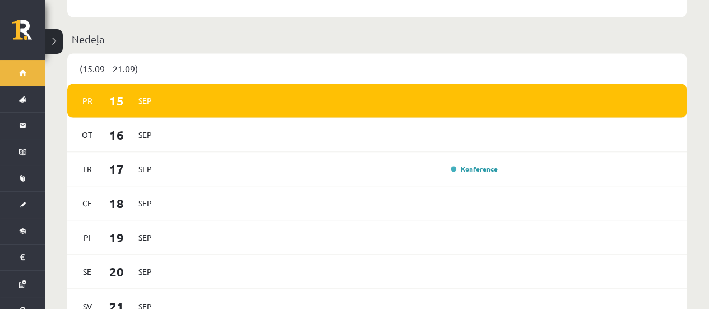
scroll to position [816, 0]
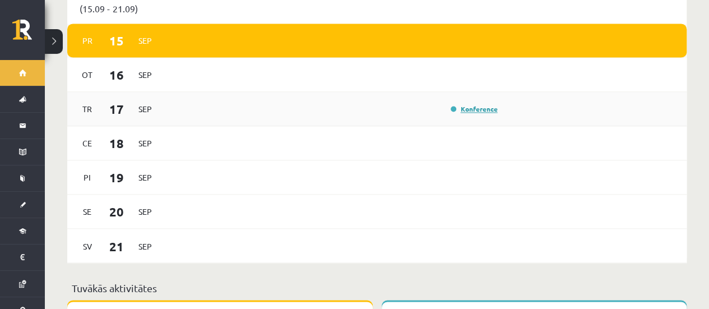
click at [477, 104] on link "Konference" at bounding box center [474, 108] width 47 height 9
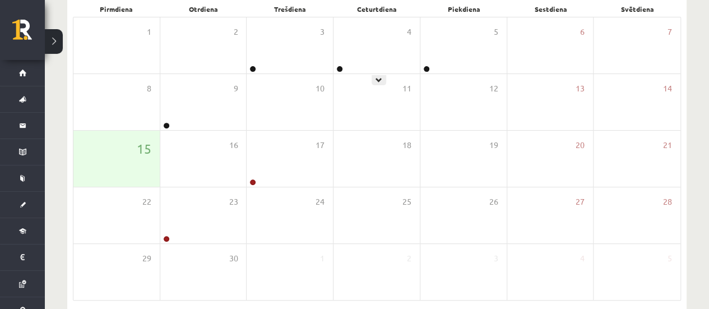
scroll to position [185, 0]
